Goal: Task Accomplishment & Management: Use online tool/utility

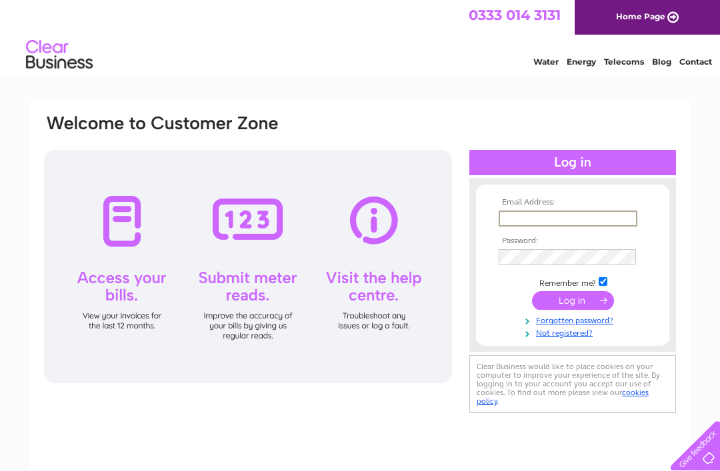
type input "[EMAIL_ADDRESS][DOMAIN_NAME]"
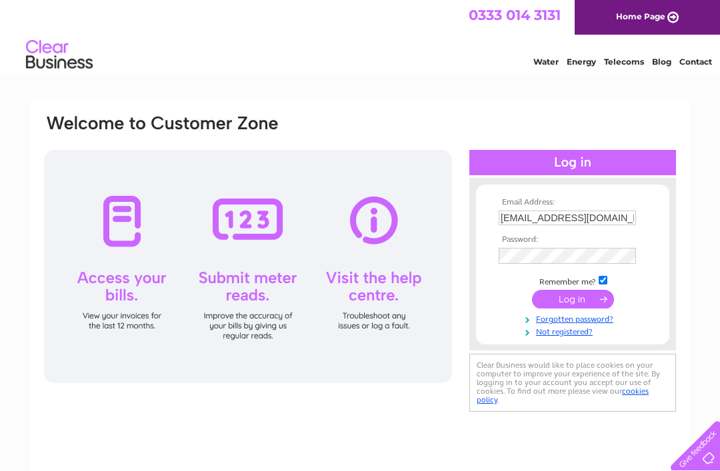
click at [573, 301] on input "submit" at bounding box center [573, 299] width 82 height 19
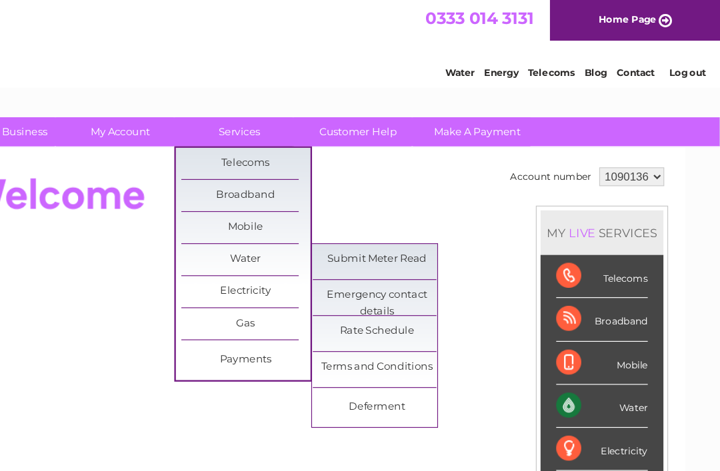
click at [373, 219] on link "Submit Meter Read" at bounding box center [428, 221] width 110 height 27
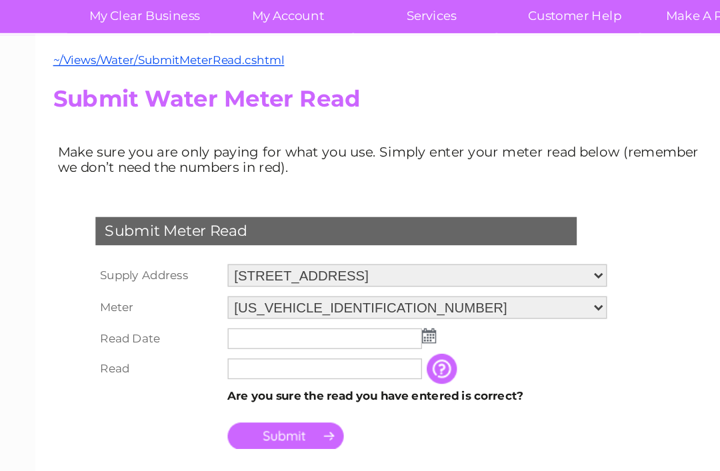
click at [175, 333] on input "text" at bounding box center [234, 340] width 137 height 15
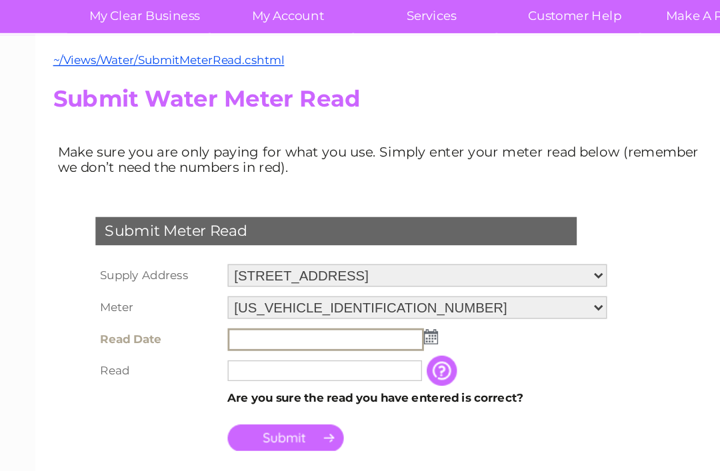
click at [306, 334] on img at bounding box center [310, 339] width 10 height 11
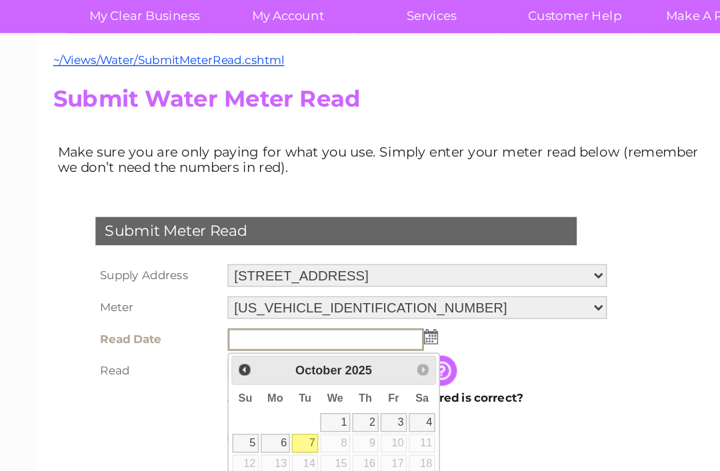
click at [215, 408] on link "7" at bounding box center [220, 414] width 19 height 13
type input "2025/10/07"
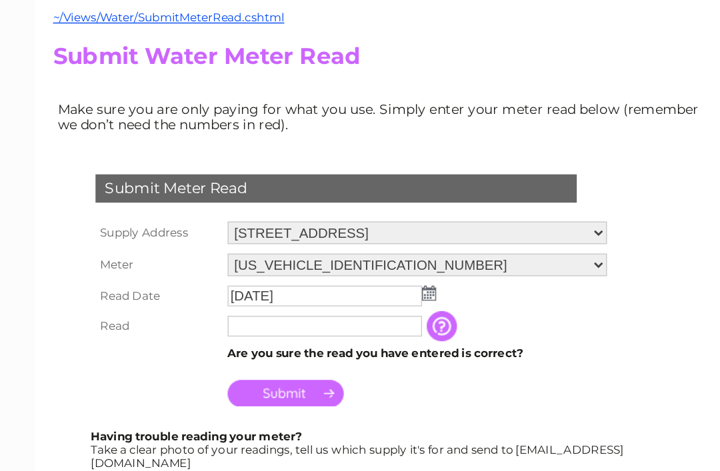
scroll to position [25, 0]
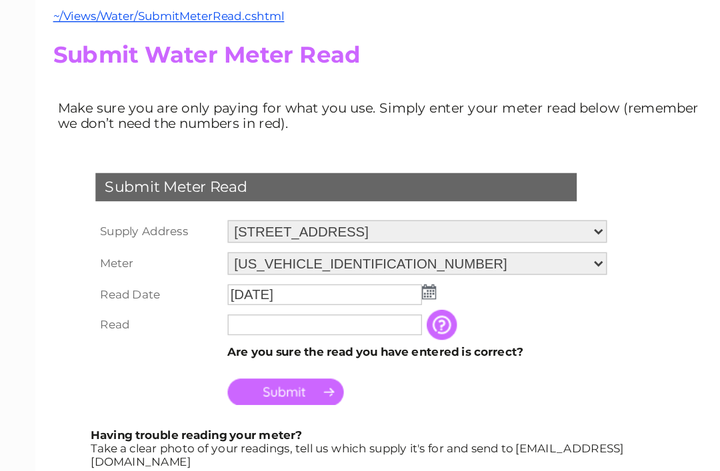
click at [219, 330] on input "text" at bounding box center [234, 337] width 137 height 15
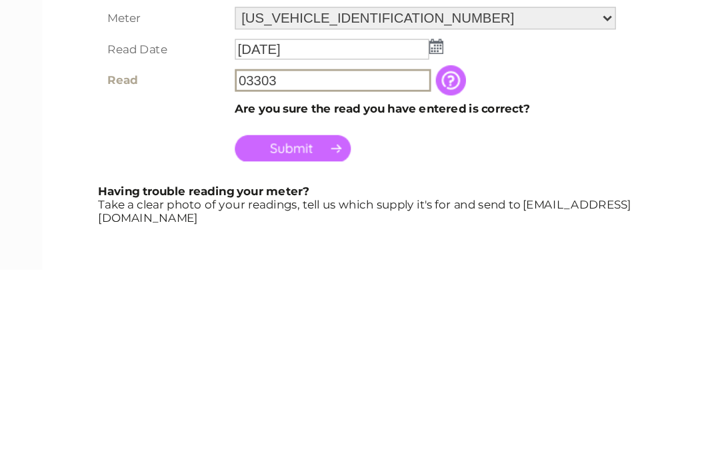
type input "03303"
click at [220, 377] on input "Submit" at bounding box center [207, 386] width 82 height 19
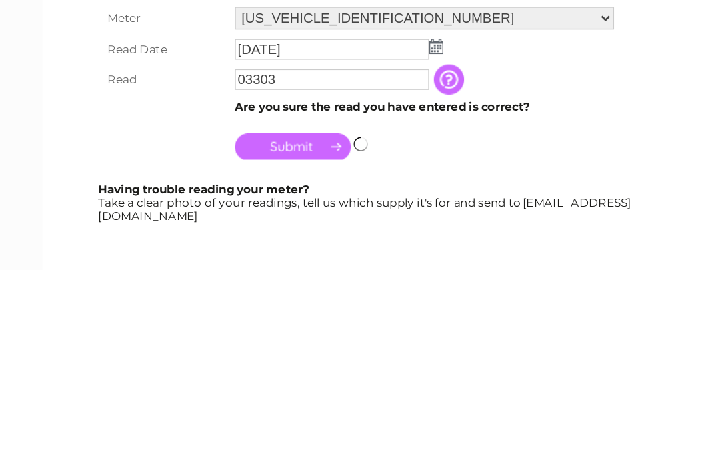
scroll to position [198, 0]
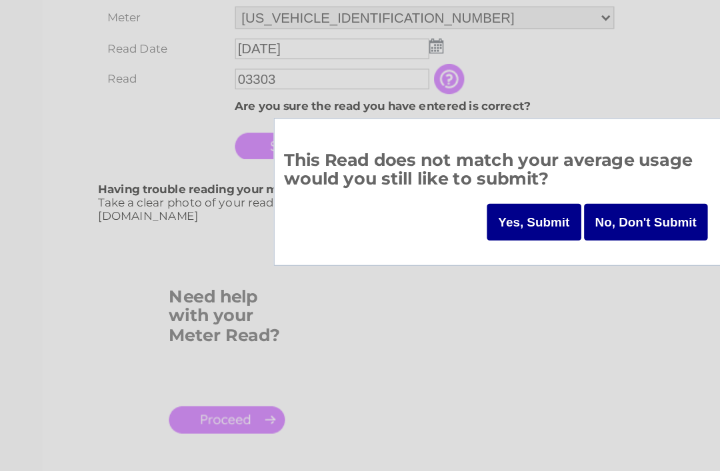
click at [371, 252] on input "Yes, Submit" at bounding box center [377, 265] width 67 height 26
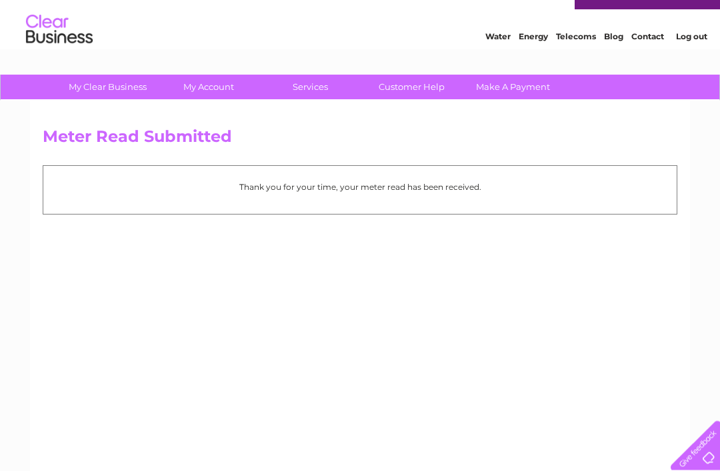
scroll to position [25, 0]
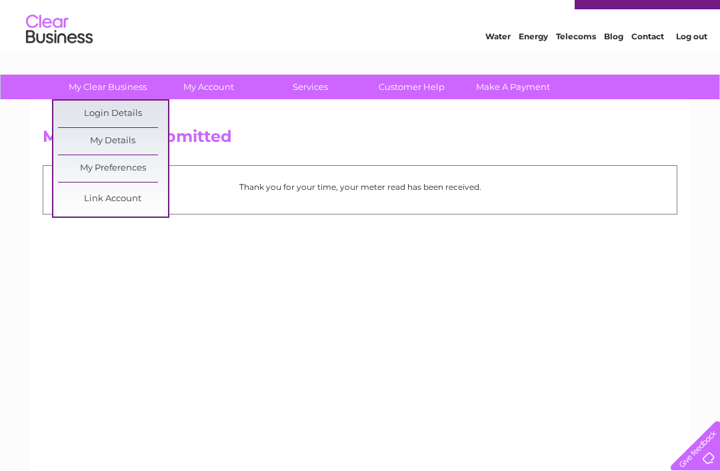
click at [83, 106] on link "Login Details" at bounding box center [113, 114] width 110 height 27
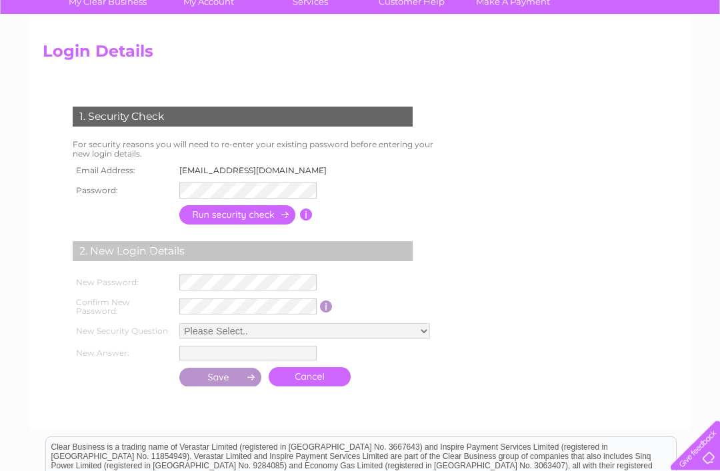
scroll to position [111, 0]
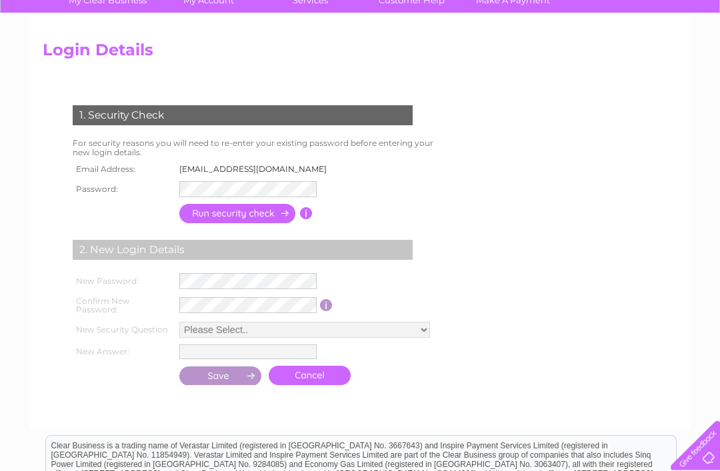
click at [509, 312] on form "1. Security Check For security reasons you will need to re-enter your existing …" at bounding box center [360, 247] width 635 height 337
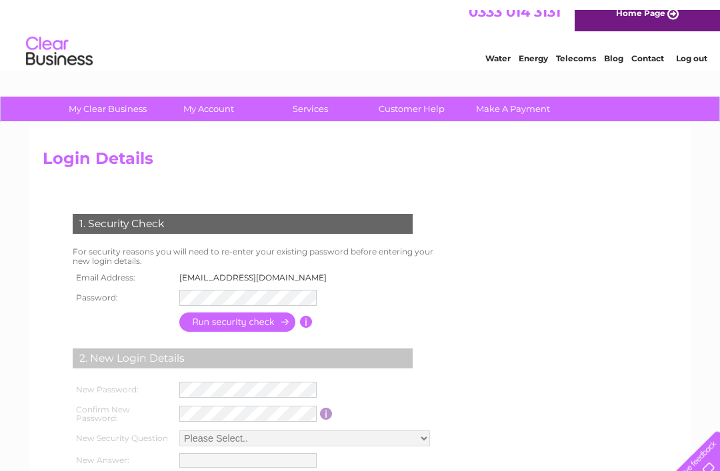
scroll to position [0, 0]
